Goal: Check status: Check status

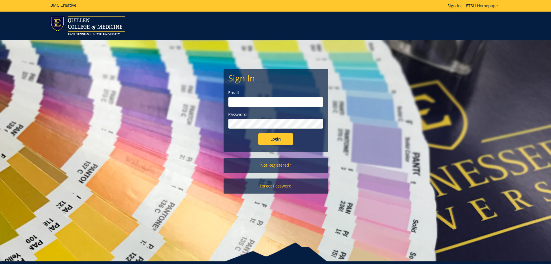
click at [253, 104] on input "email" at bounding box center [275, 102] width 95 height 10
type input "[EMAIL_ADDRESS][DOMAIN_NAME]"
click at [276, 140] on input "Login" at bounding box center [275, 139] width 35 height 12
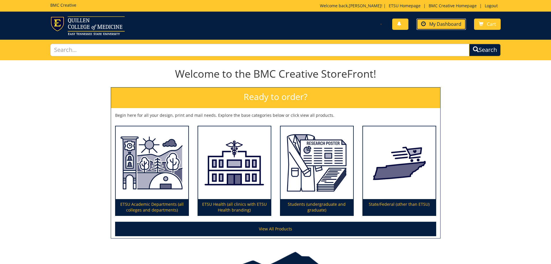
click at [439, 24] on span "My Dashboard" at bounding box center [445, 24] width 32 height 6
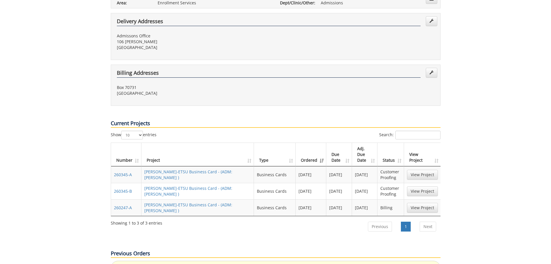
scroll to position [202, 0]
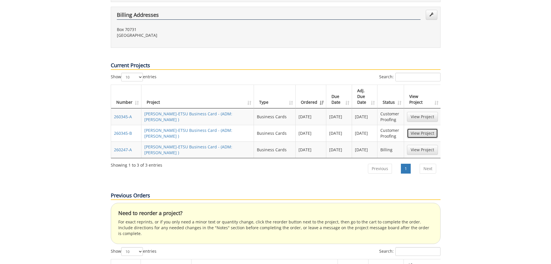
click at [423, 128] on link "View Project" at bounding box center [422, 133] width 31 height 10
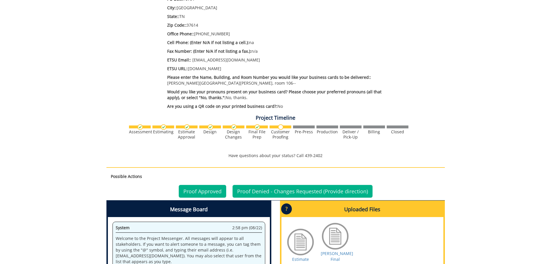
scroll to position [260, 0]
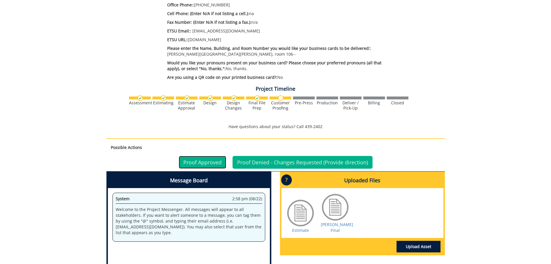
click at [198, 156] on link "Proof Approved" at bounding box center [202, 162] width 47 height 13
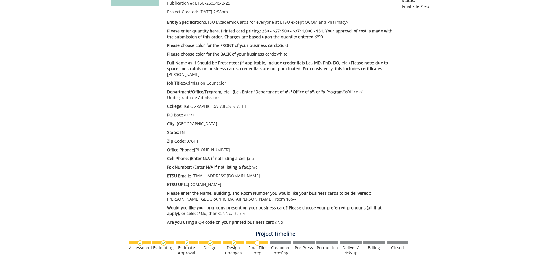
scroll to position [145, 0]
